Goal: Task Accomplishment & Management: Use online tool/utility

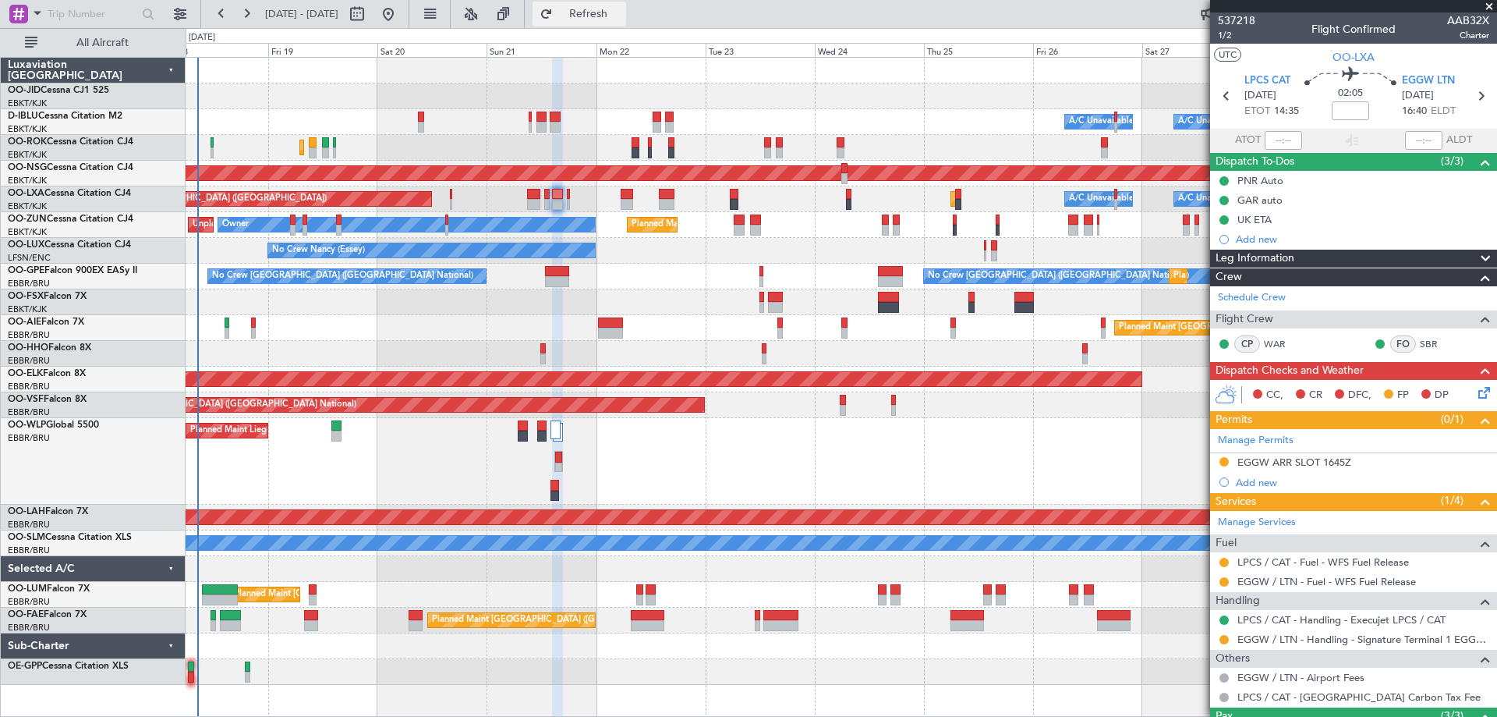
click at [613, 19] on button "Refresh" at bounding box center [580, 14] width 94 height 25
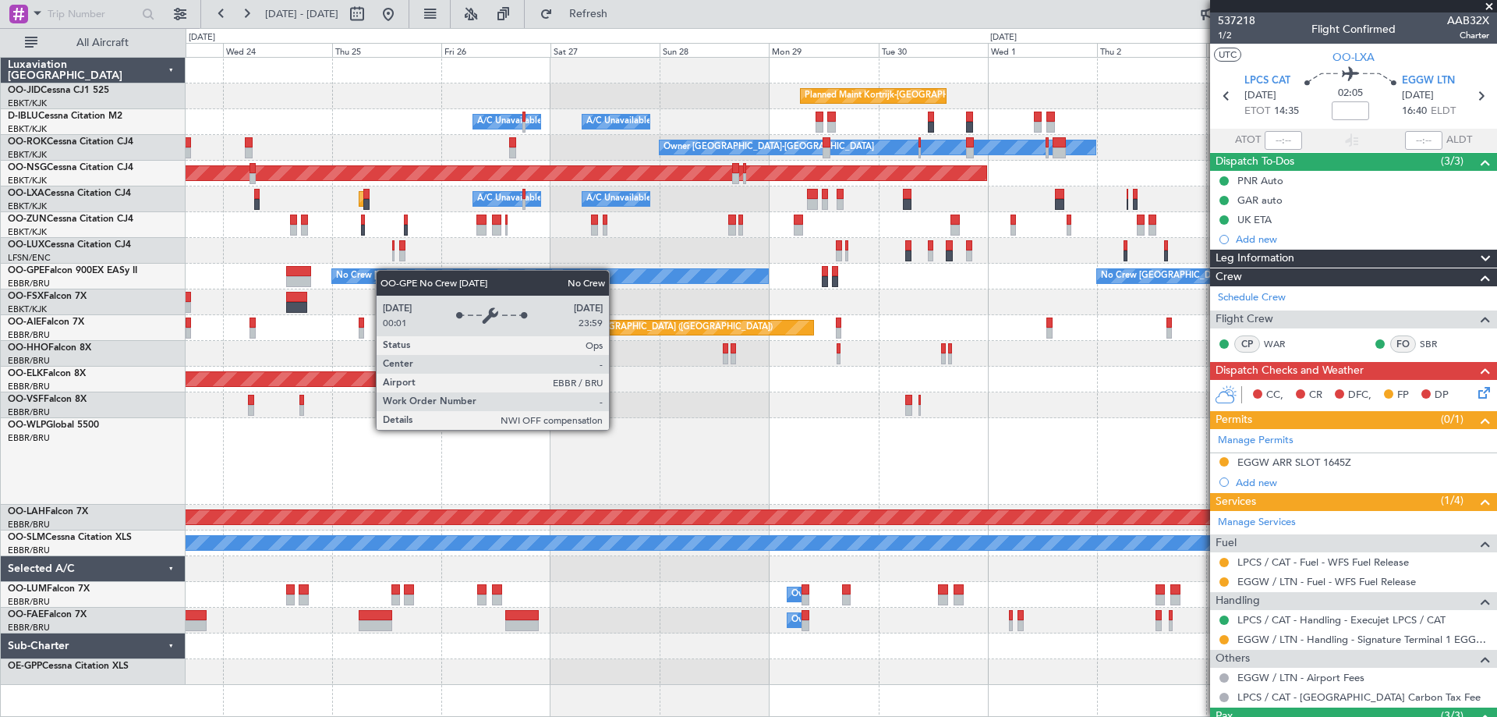
click at [350, 283] on div "Planned Maint Kortrijk-[GEOGRAPHIC_DATA] A/C Unavailable [GEOGRAPHIC_DATA] ([GE…" at bounding box center [841, 371] width 1311 height 627
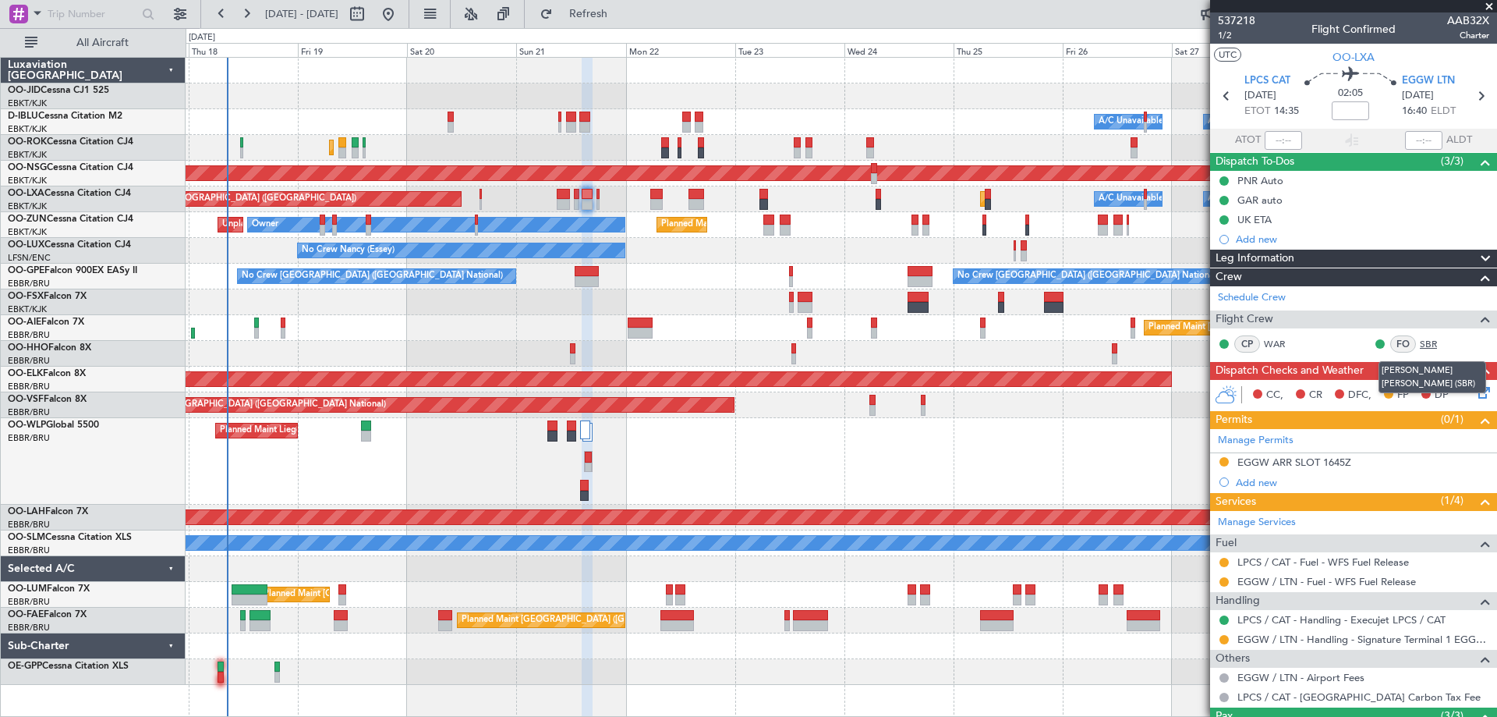
click at [1420, 342] on link "SBR" at bounding box center [1437, 344] width 35 height 14
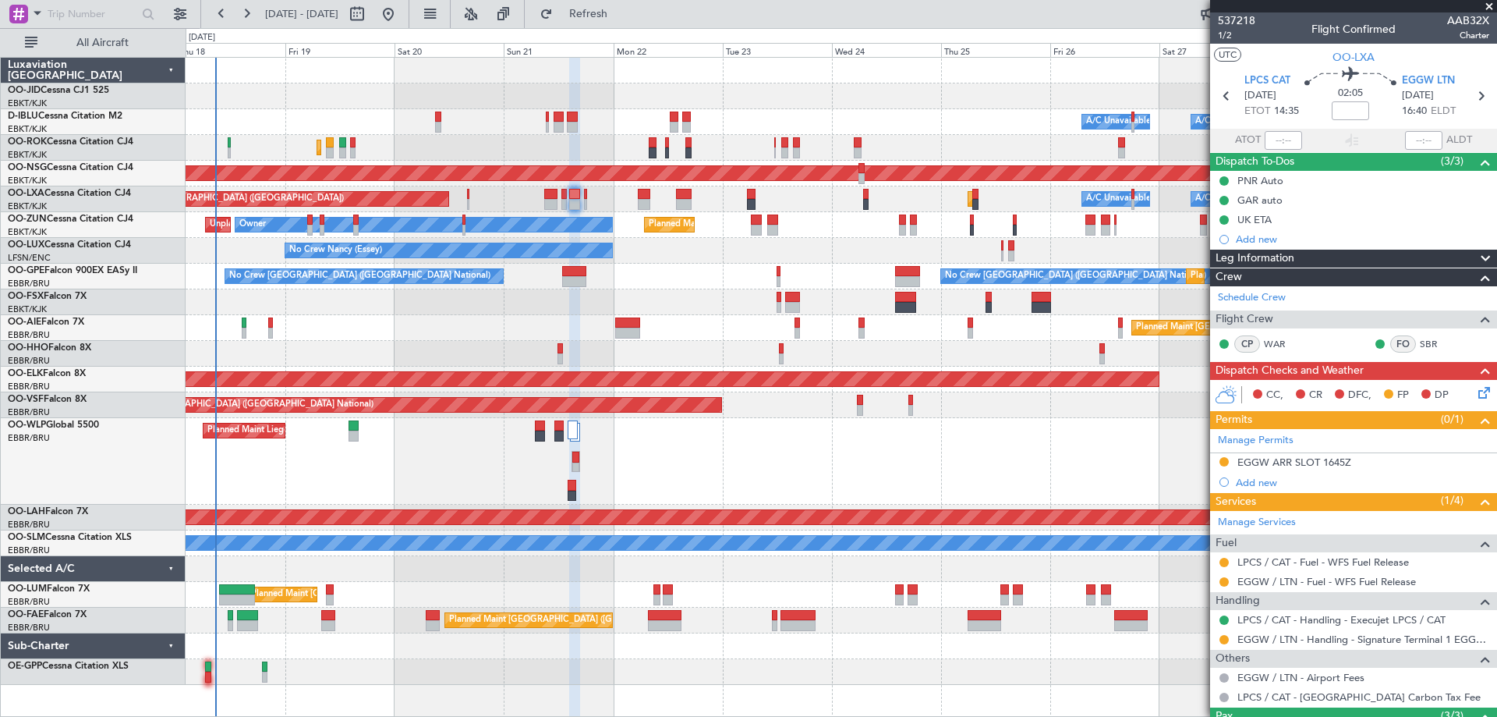
click at [681, 429] on div "Planned Maint Kortrijk-[GEOGRAPHIC_DATA] A/C Unavailable [GEOGRAPHIC_DATA] ([GE…" at bounding box center [841, 371] width 1311 height 627
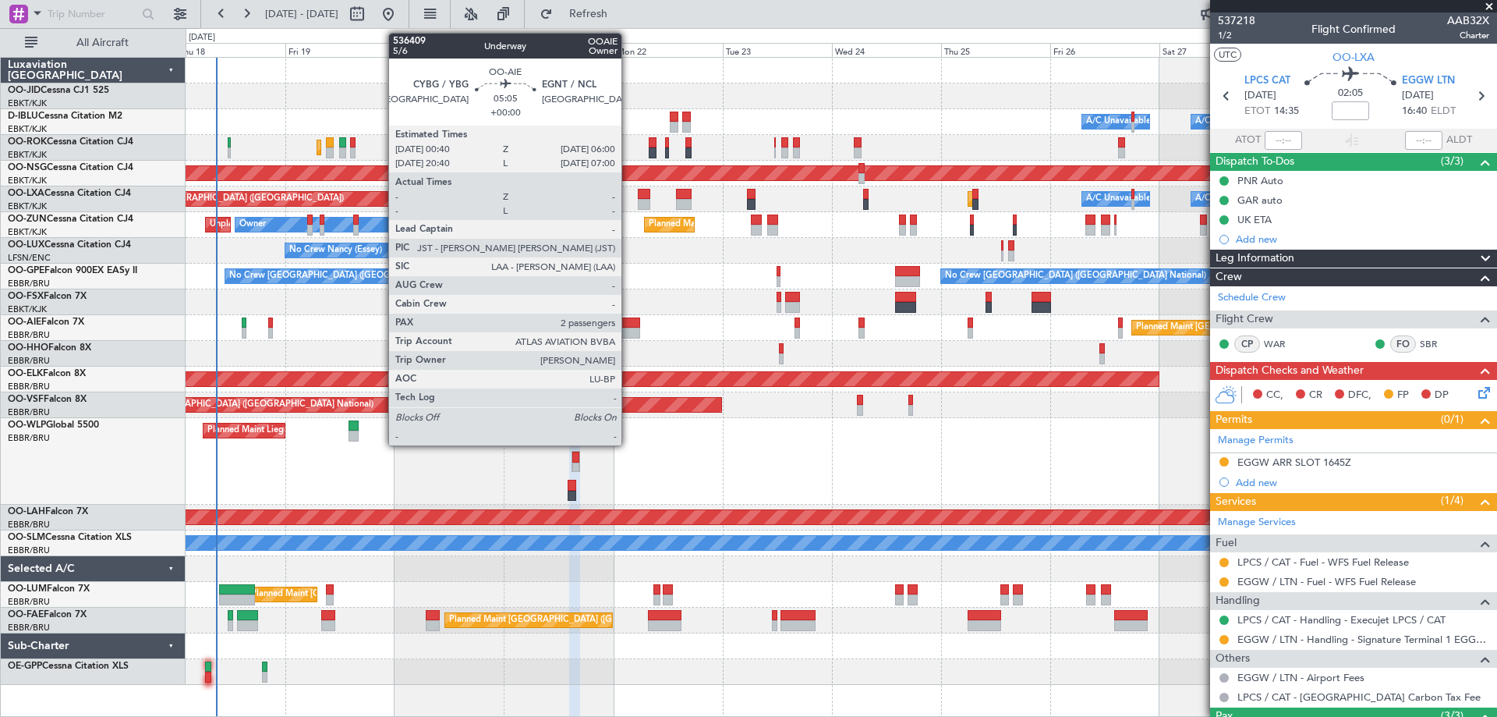
click at [629, 325] on div at bounding box center [627, 322] width 25 height 11
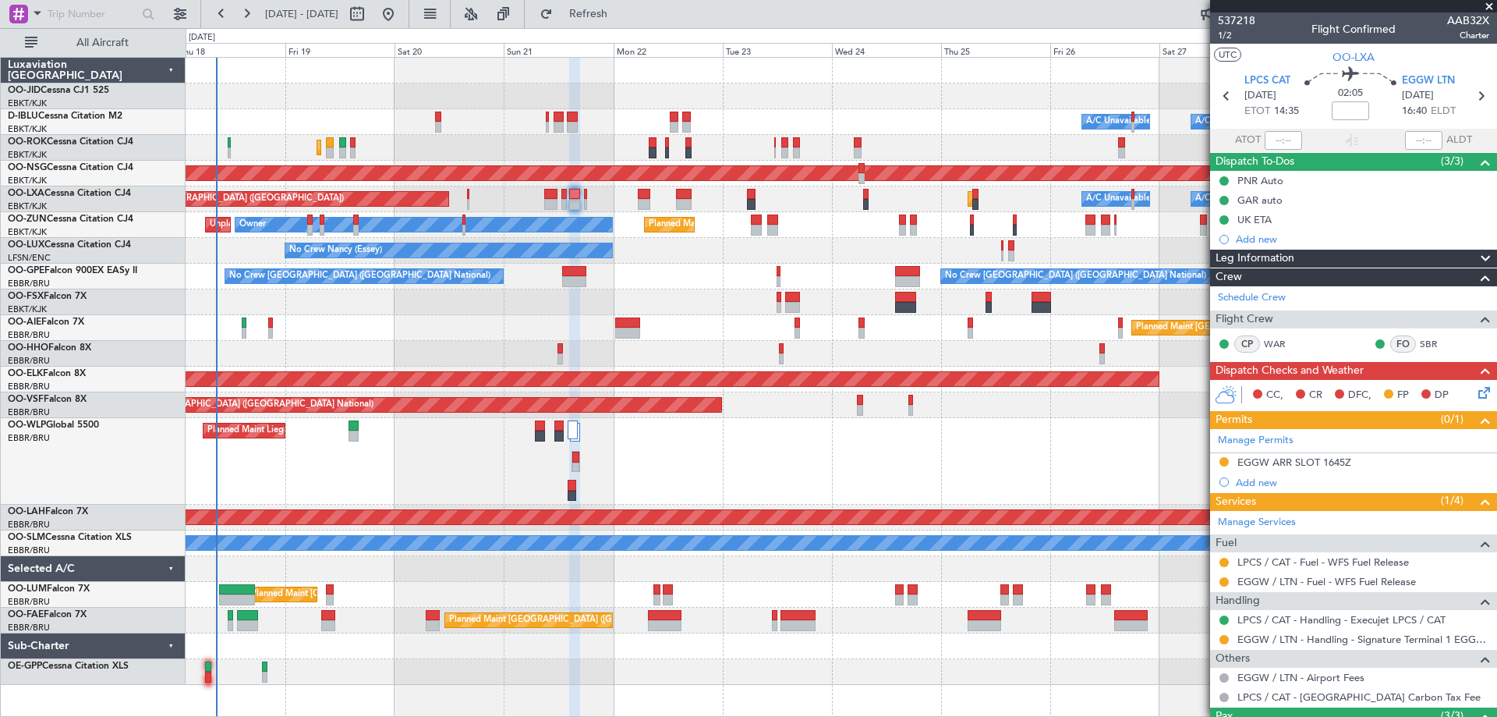
click at [753, 303] on div "AOG Maint Kortrijk-[GEOGRAPHIC_DATA]" at bounding box center [841, 302] width 1311 height 26
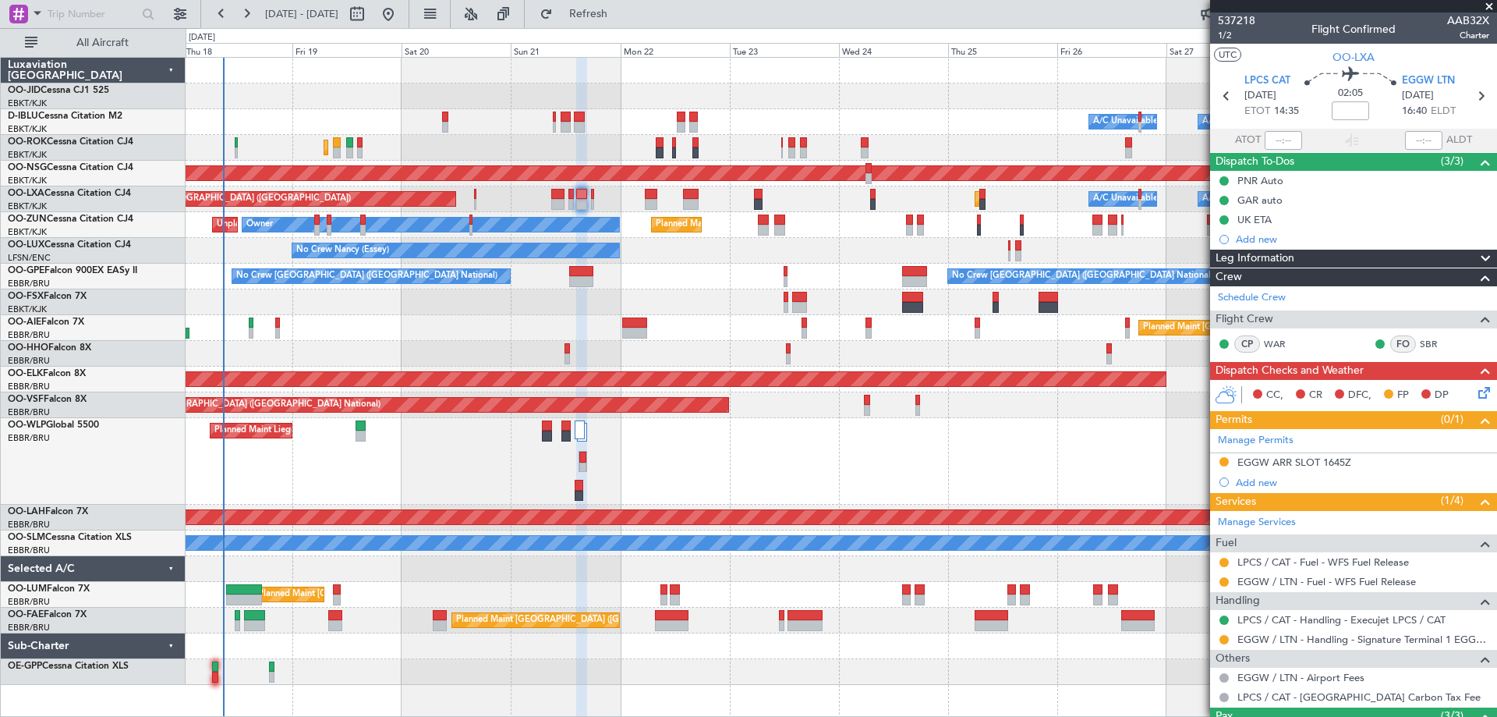
click at [759, 321] on div "Planned Maint Kortrijk-[GEOGRAPHIC_DATA] A/C Unavailable [GEOGRAPHIC_DATA] ([GE…" at bounding box center [841, 371] width 1311 height 627
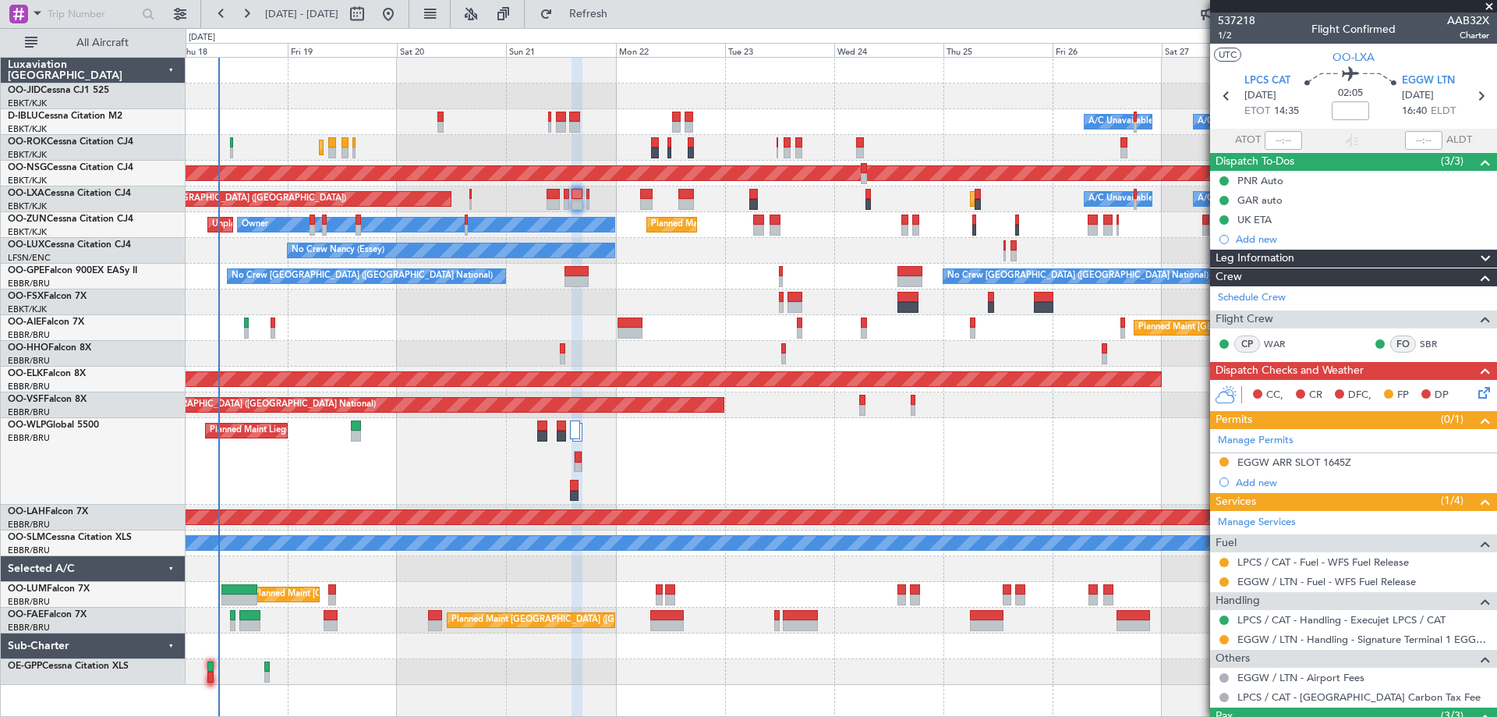
click at [441, 448] on div "Planned Maint Liege" at bounding box center [841, 461] width 1311 height 87
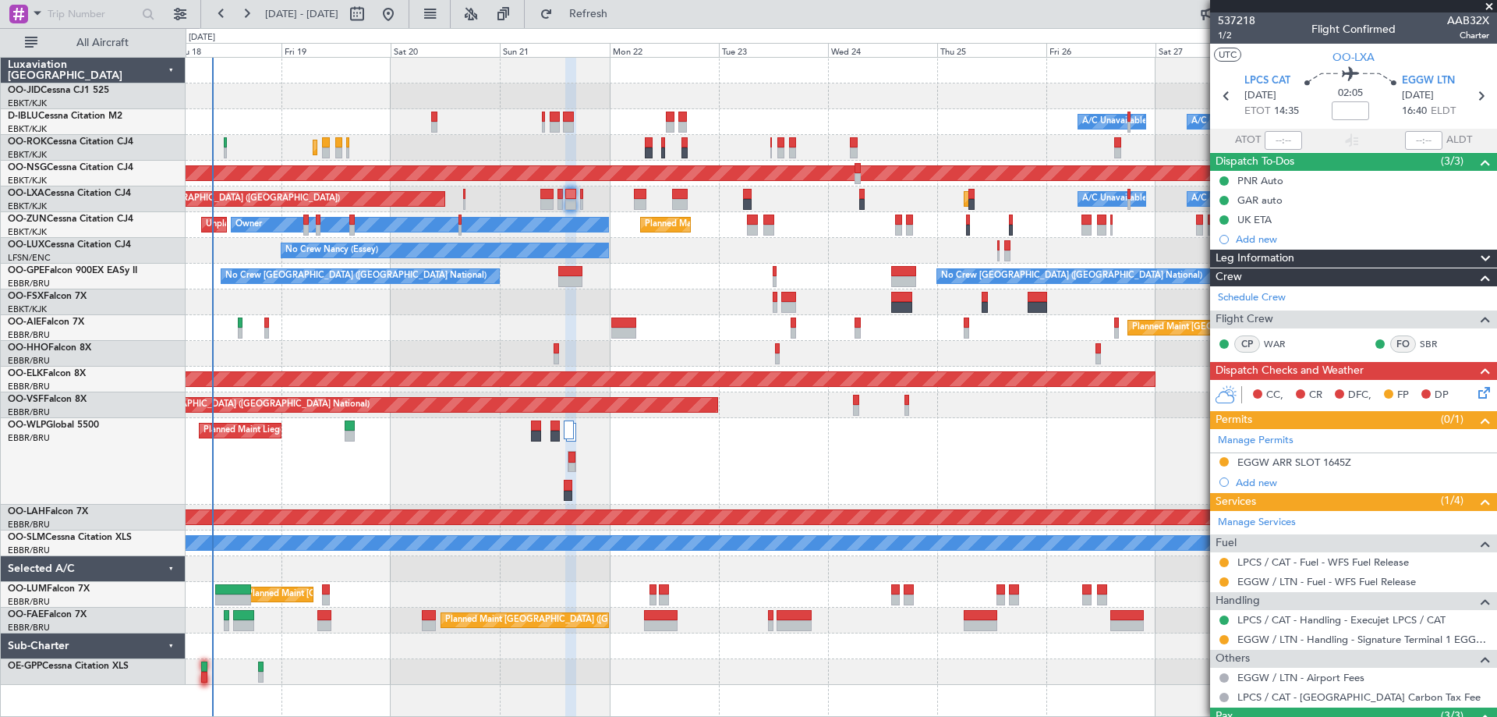
click at [725, 322] on div "Planned Maint Kortrijk-[GEOGRAPHIC_DATA] A/C Unavailable [GEOGRAPHIC_DATA] ([GE…" at bounding box center [841, 371] width 1311 height 627
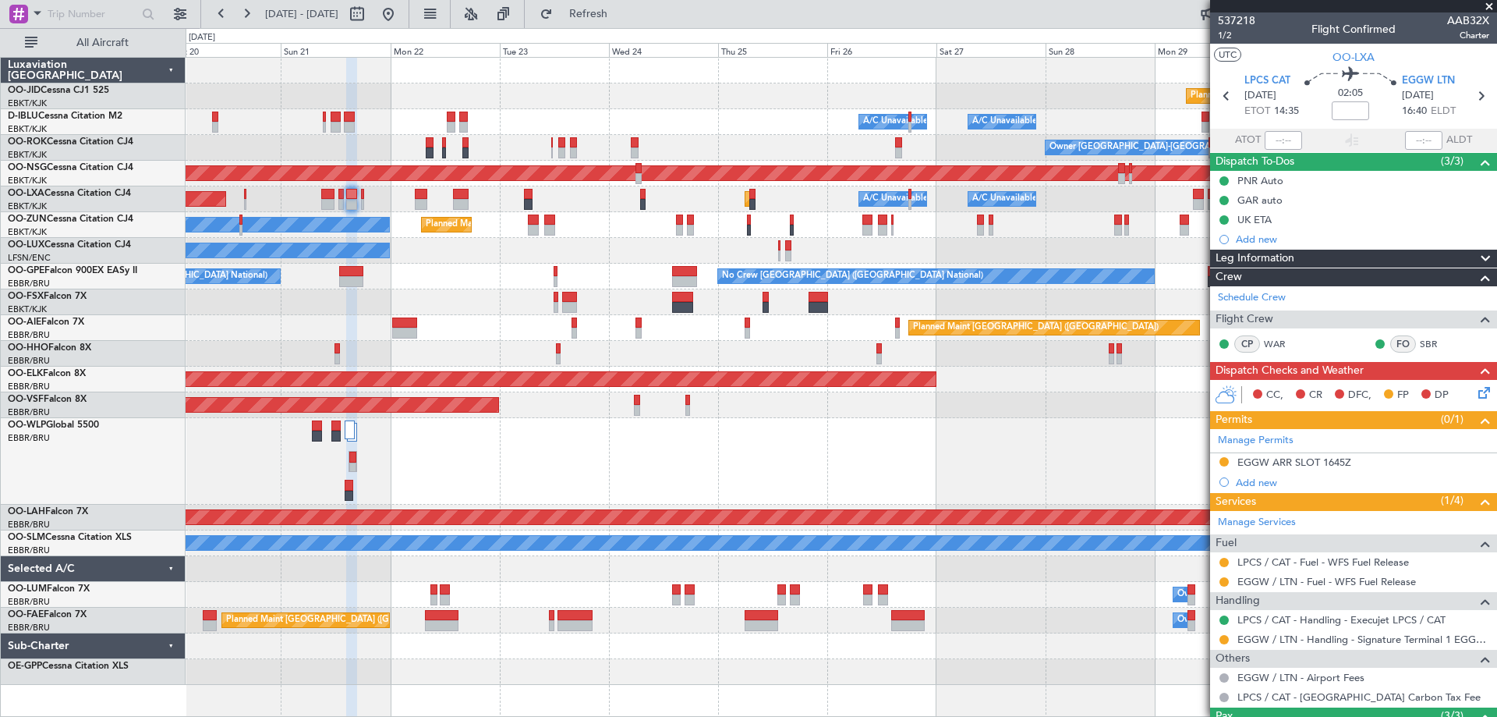
click at [250, 308] on div "Planned Maint Kortrijk-[GEOGRAPHIC_DATA] A/C Unavailable [GEOGRAPHIC_DATA] ([GE…" at bounding box center [841, 371] width 1311 height 627
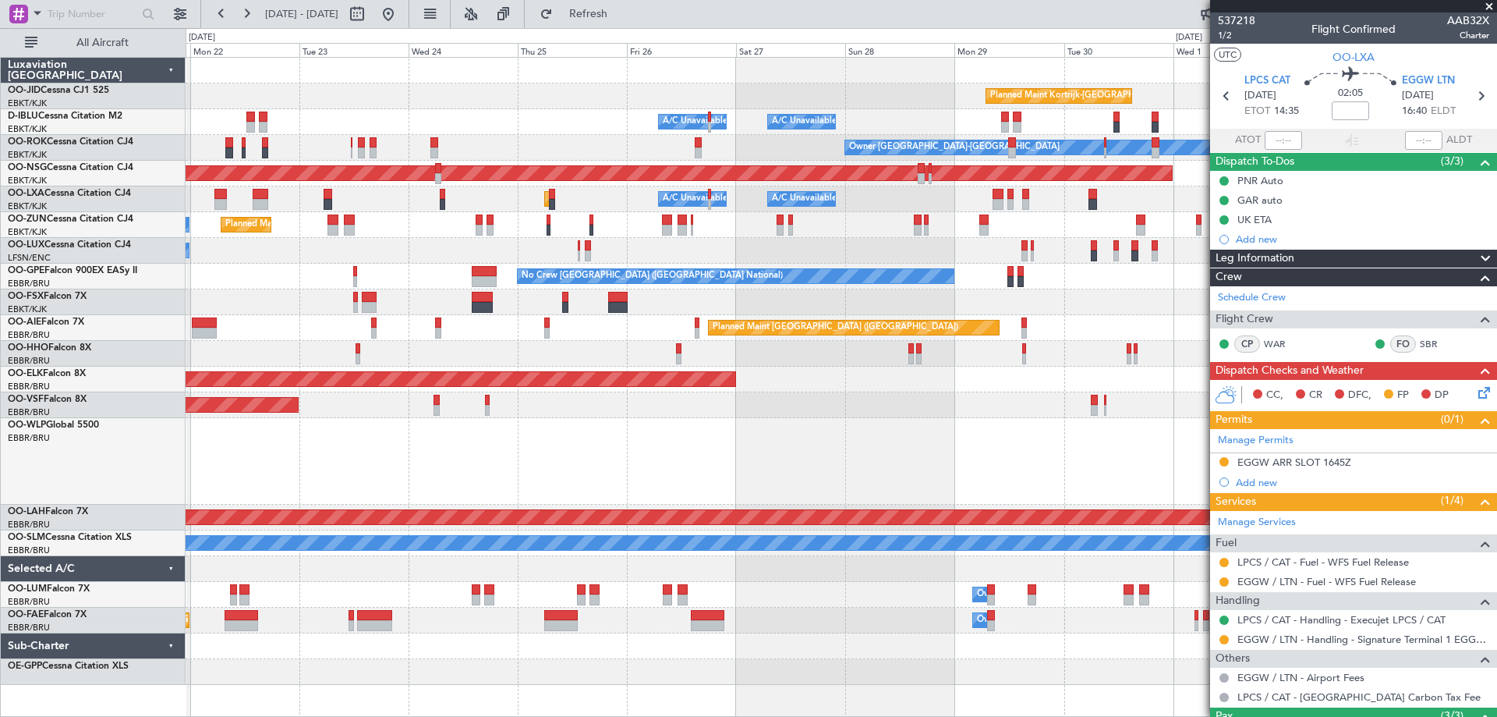
click at [418, 246] on div "No Crew Nancy (Essey)" at bounding box center [841, 251] width 1311 height 26
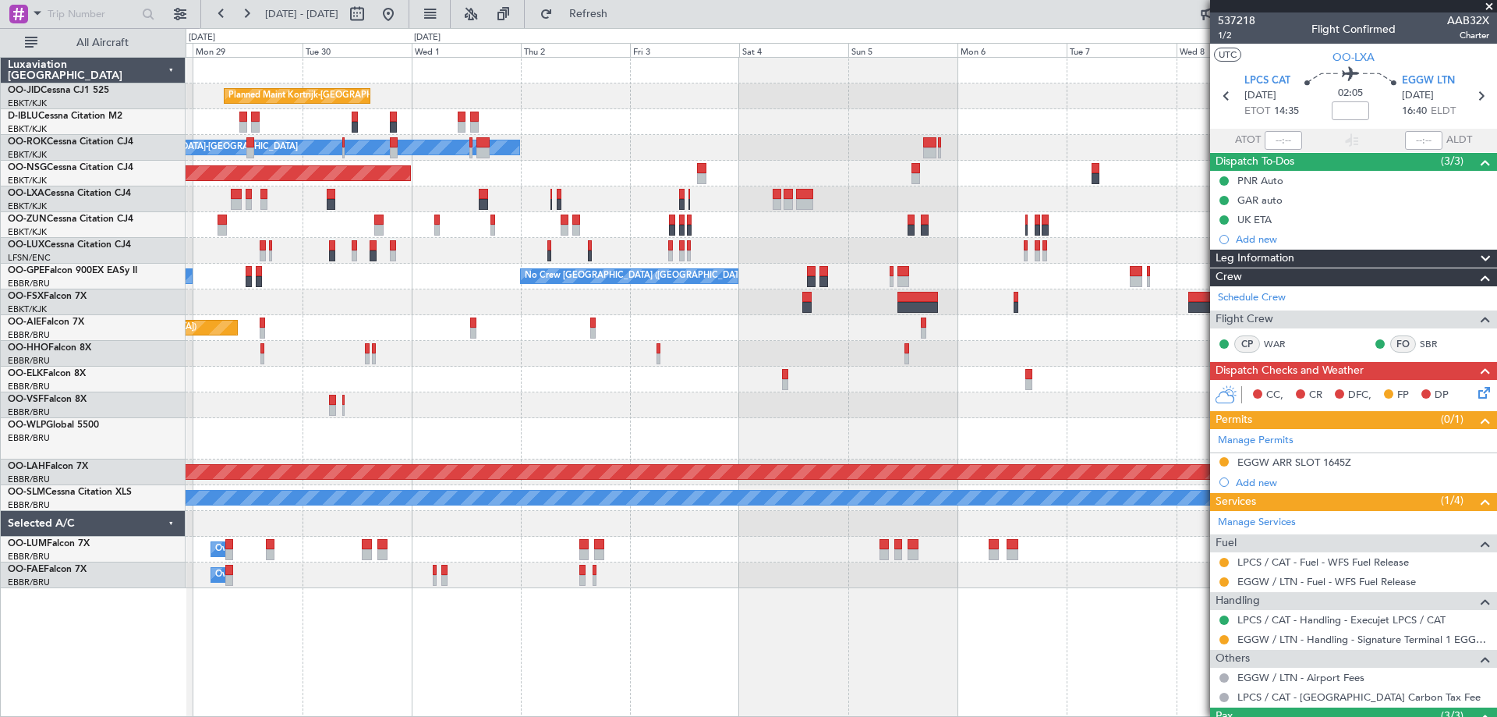
click at [549, 280] on div "Planned Maint Kortrijk-[GEOGRAPHIC_DATA] A/C Unavailable [GEOGRAPHIC_DATA]-[GEO…" at bounding box center [841, 323] width 1311 height 530
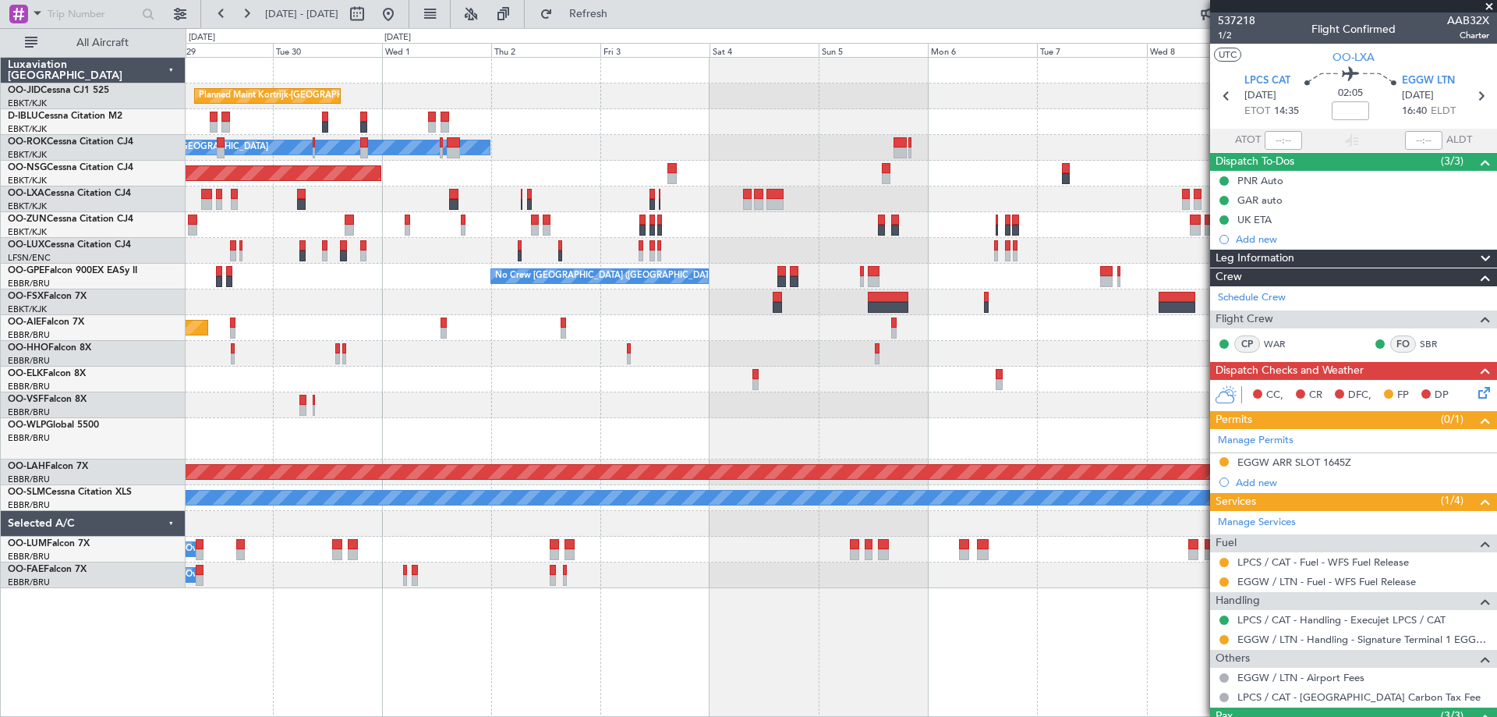
click at [1075, 352] on div "Planned Maint Kortrijk-[GEOGRAPHIC_DATA] A/C Unavailable [GEOGRAPHIC_DATA]-[GEO…" at bounding box center [841, 323] width 1311 height 530
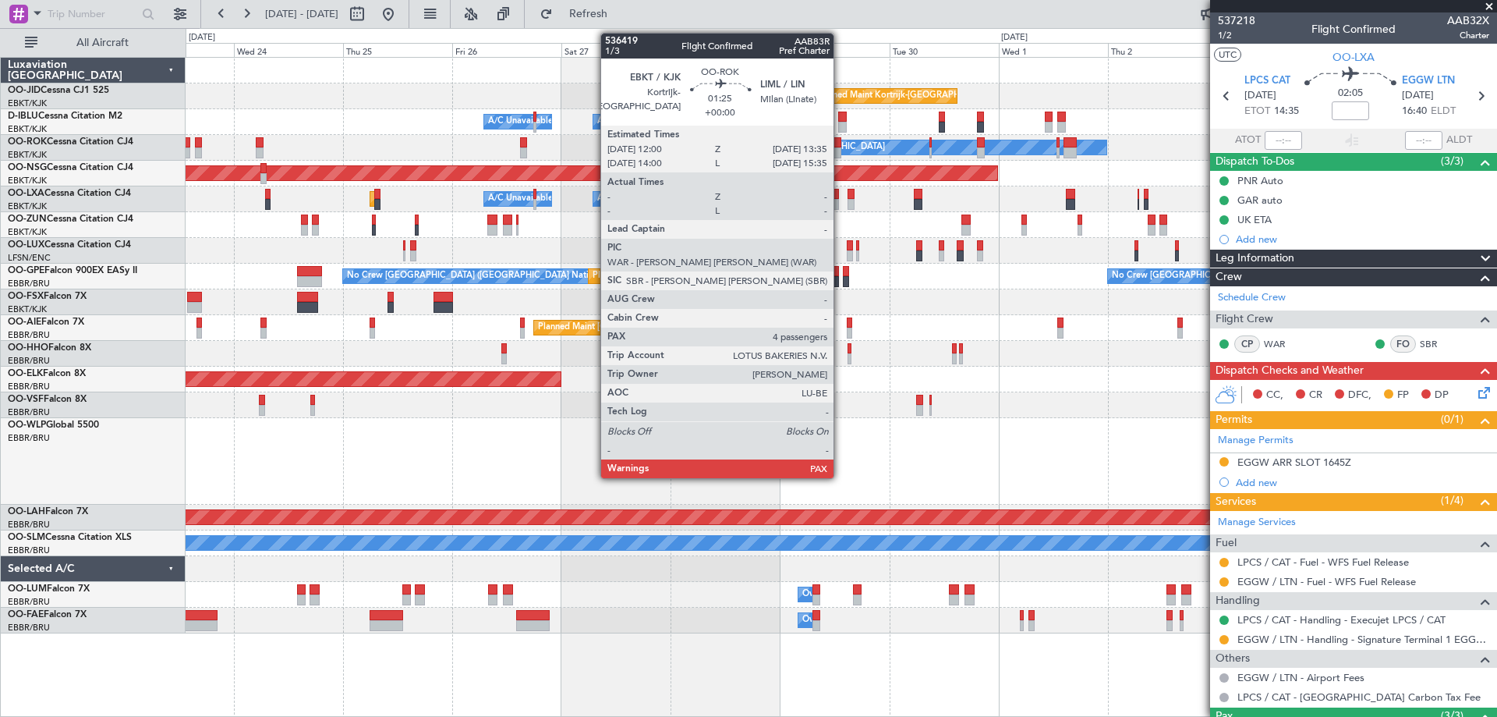
click at [843, 147] on div "Owner [GEOGRAPHIC_DATA]-[GEOGRAPHIC_DATA]" at bounding box center [889, 147] width 436 height 14
click at [839, 150] on div at bounding box center [838, 152] width 8 height 11
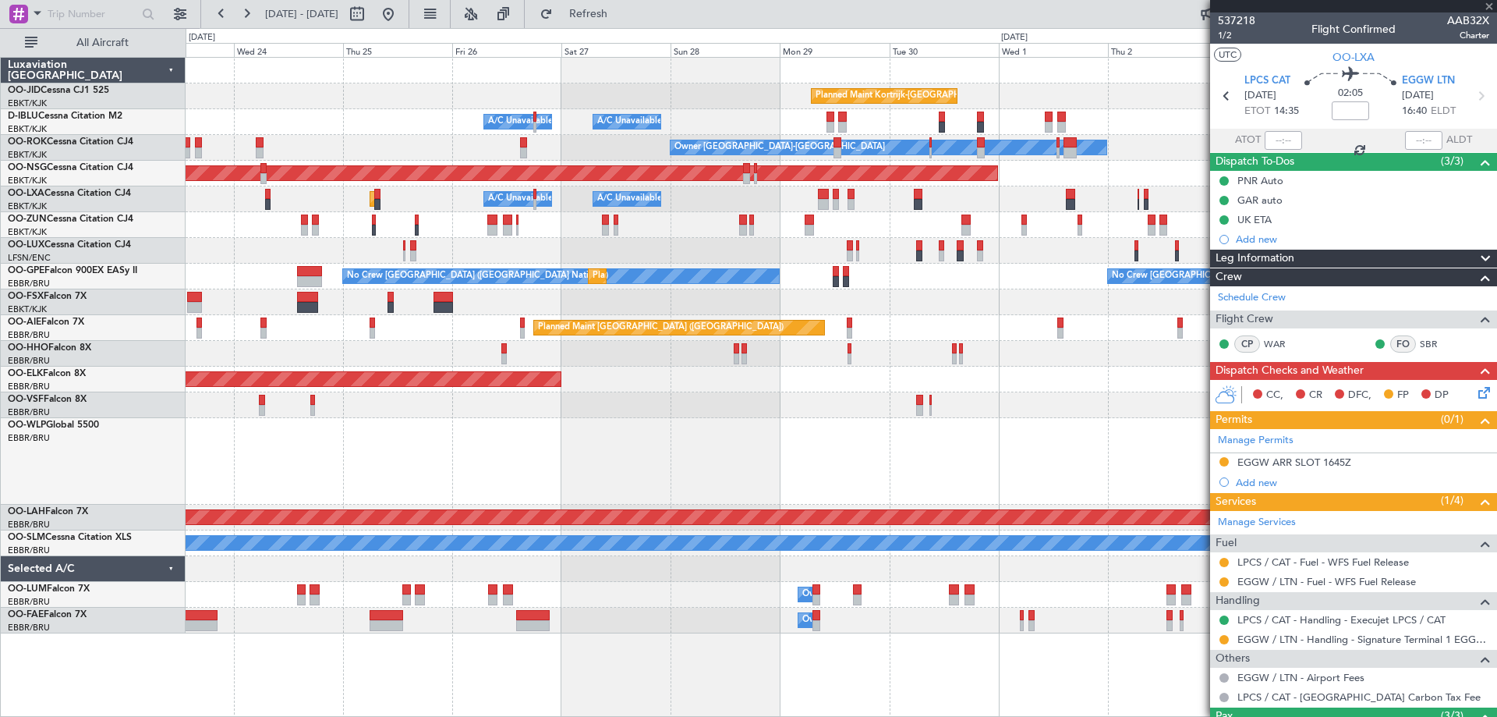
type input "4"
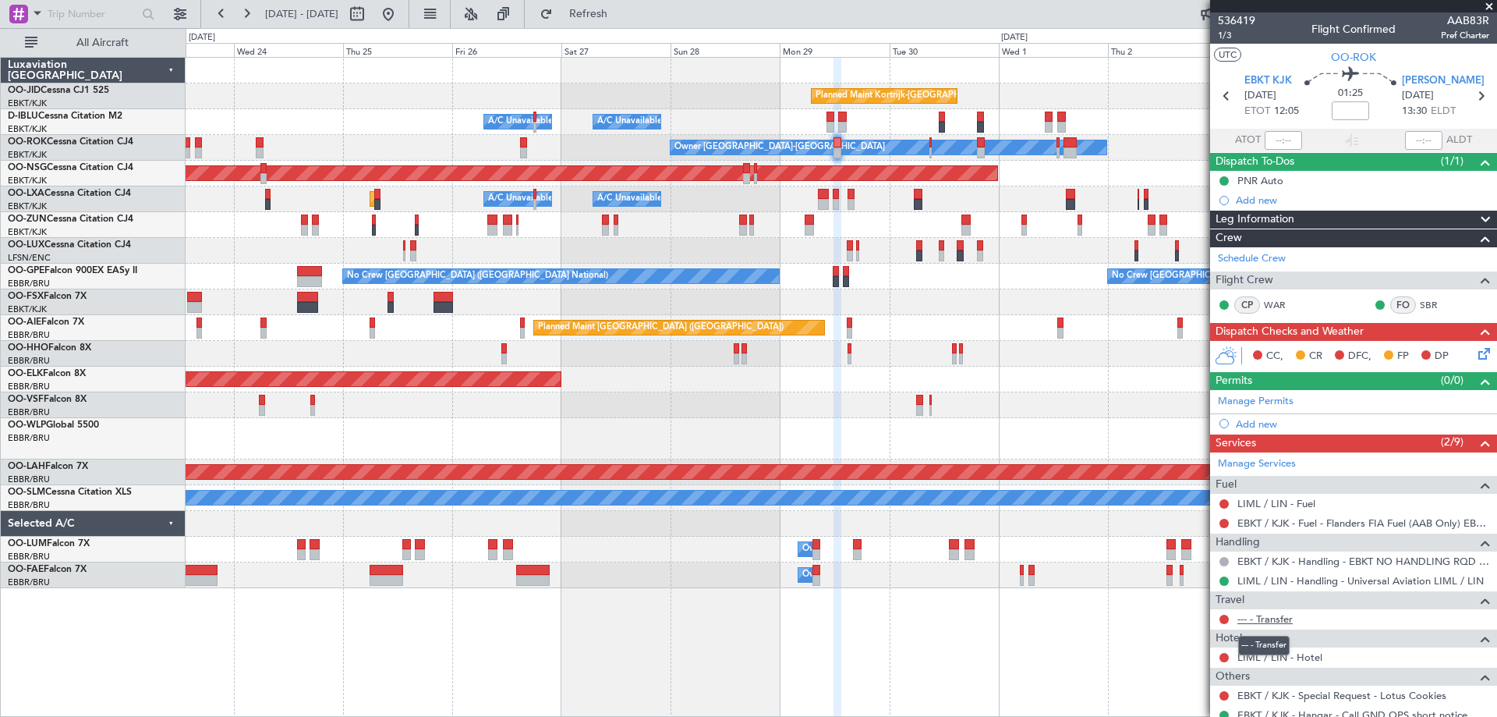
click at [1269, 614] on link "--- - Transfer" at bounding box center [1265, 618] width 55 height 13
